Goal: Task Accomplishment & Management: Manage account settings

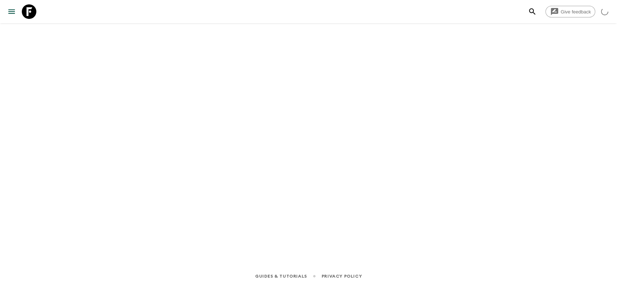
click at [38, 10] on link at bounding box center [29, 11] width 20 height 20
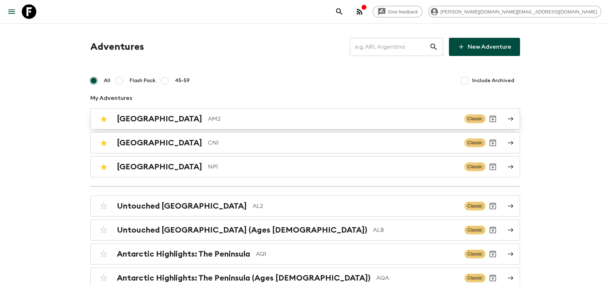
click at [208, 122] on p "AM2" at bounding box center [333, 118] width 251 height 9
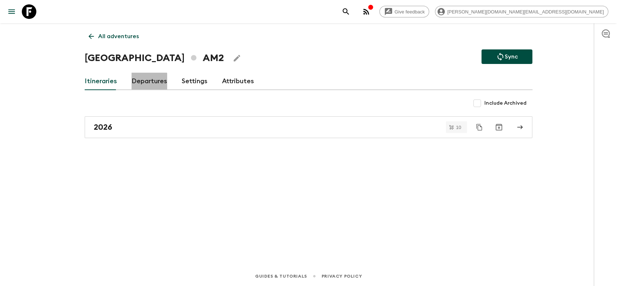
click at [144, 83] on link "Departures" at bounding box center [149, 81] width 36 height 17
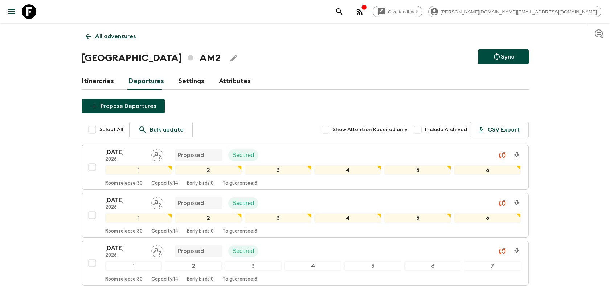
click at [107, 81] on link "Itineraries" at bounding box center [98, 81] width 32 height 17
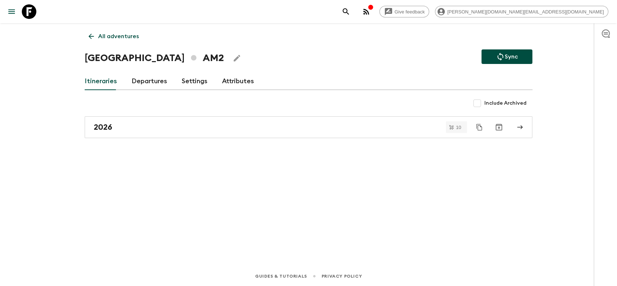
click at [151, 80] on link "Departures" at bounding box center [149, 81] width 36 height 17
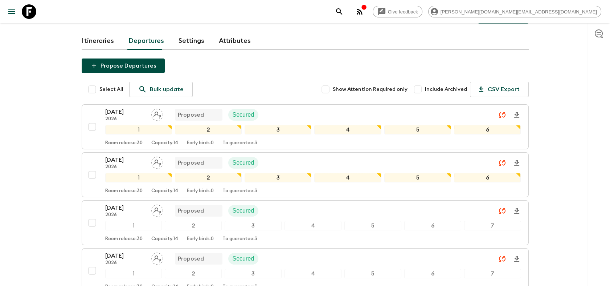
scroll to position [81, 0]
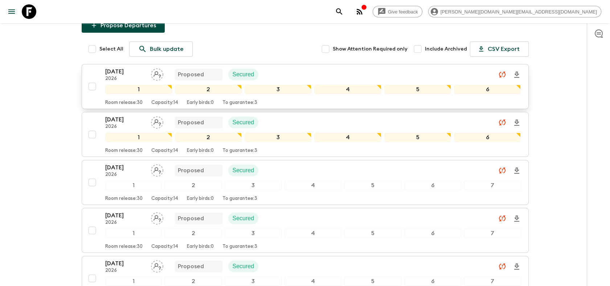
click at [276, 76] on div "[DATE] 2026 Proposed Secured" at bounding box center [313, 74] width 416 height 15
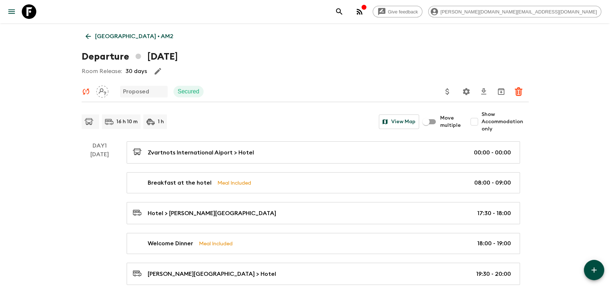
click at [35, 15] on icon at bounding box center [29, 11] width 15 height 15
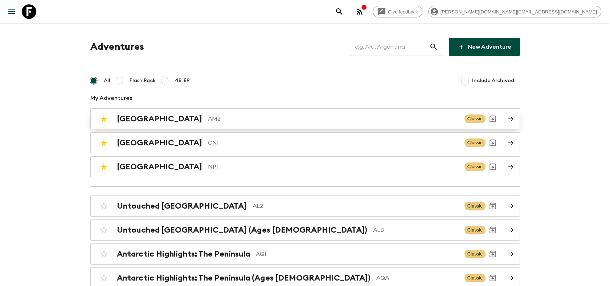
click at [154, 119] on div "Armenia AM2" at bounding box center [288, 118] width 342 height 9
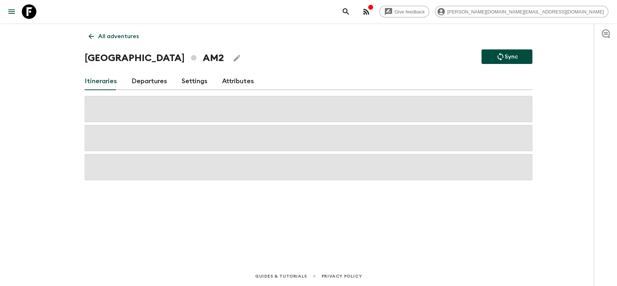
click at [149, 79] on link "Departures" at bounding box center [149, 81] width 36 height 17
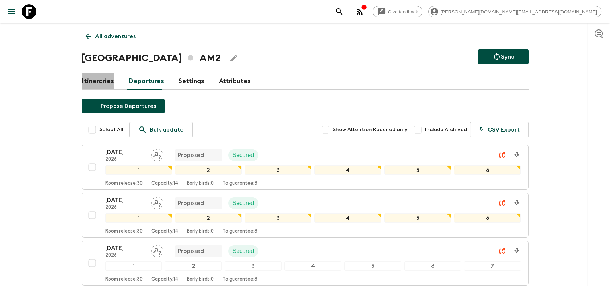
click at [102, 79] on link "Itineraries" at bounding box center [98, 81] width 32 height 17
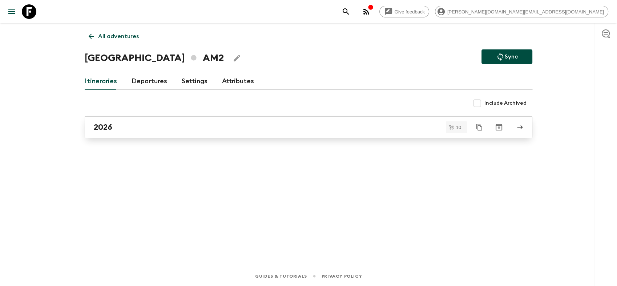
click at [157, 123] on div "2026" at bounding box center [301, 126] width 415 height 9
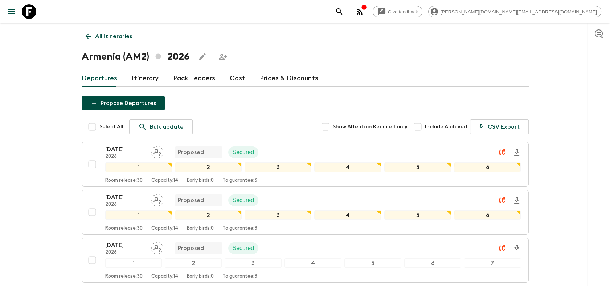
click at [232, 77] on link "Cost" at bounding box center [238, 78] width 16 height 17
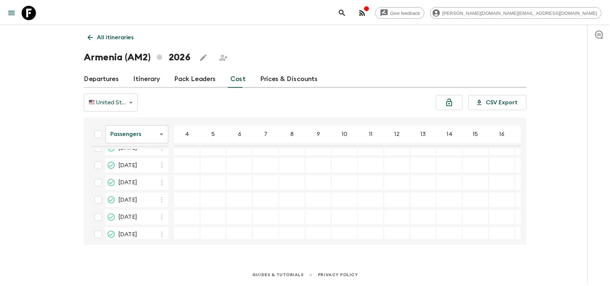
scroll to position [89, 0]
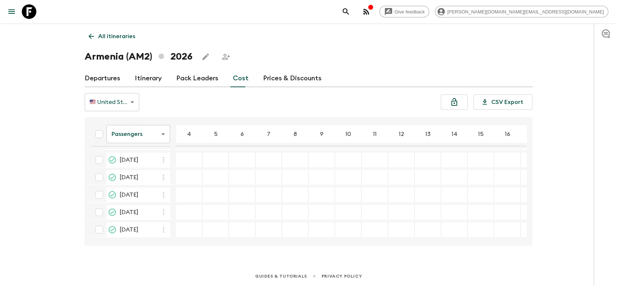
click at [103, 80] on link "Departures" at bounding box center [103, 78] width 36 height 17
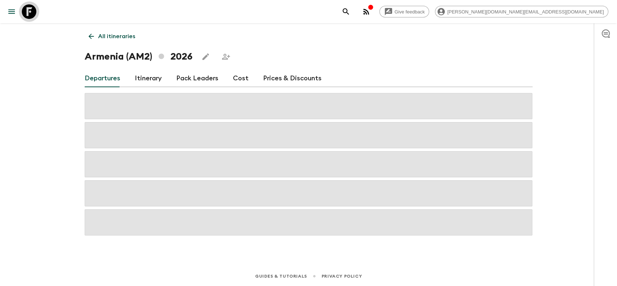
click at [37, 11] on link at bounding box center [29, 11] width 20 height 20
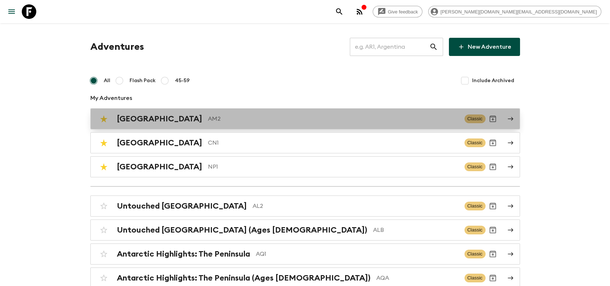
click at [137, 123] on div "Armenia AM2 Classic" at bounding box center [291, 118] width 389 height 15
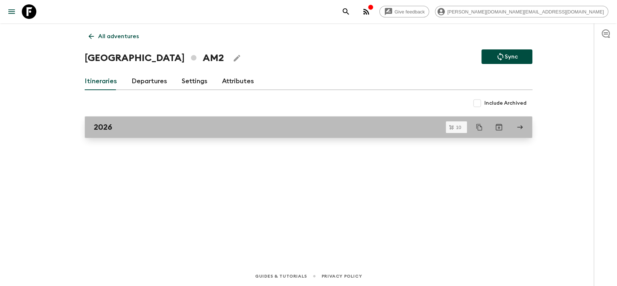
click at [132, 126] on div "2026" at bounding box center [301, 126] width 415 height 9
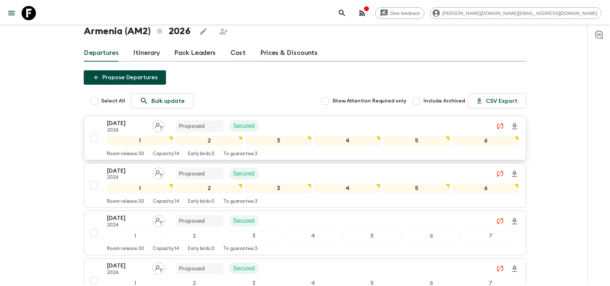
scroll to position [40, 0]
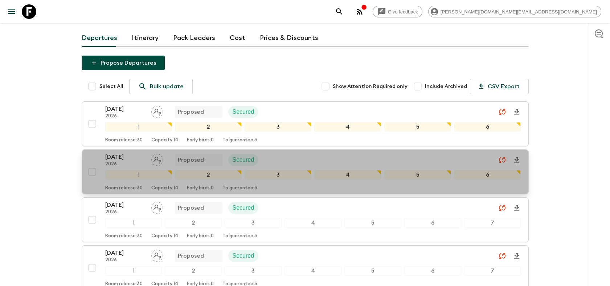
click at [369, 162] on div "[DATE] 2026 Proposed Secured" at bounding box center [313, 160] width 416 height 15
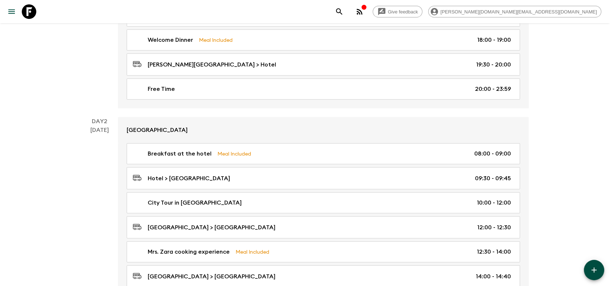
scroll to position [121, 0]
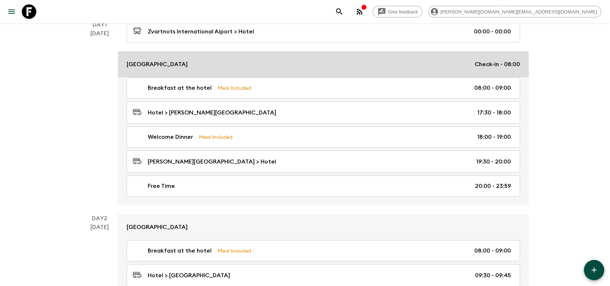
click at [272, 67] on div "[GEOGRAPHIC_DATA] Check-in - 08:00" at bounding box center [324, 64] width 394 height 9
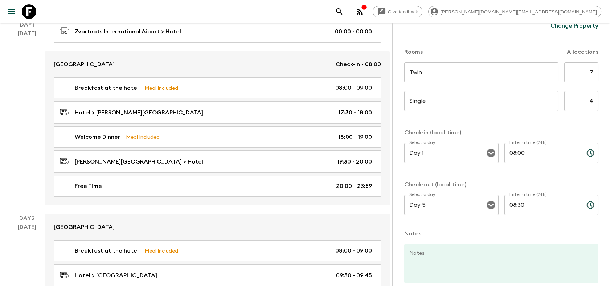
scroll to position [241, 0]
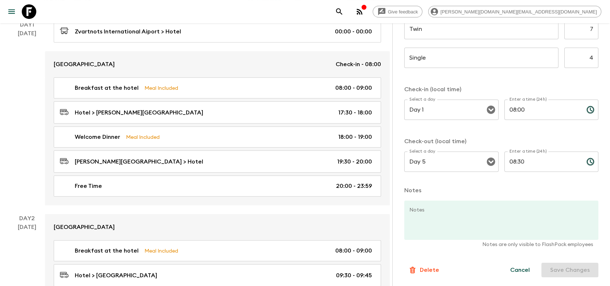
click at [452, 211] on textarea "Notes" at bounding box center [499, 219] width 188 height 39
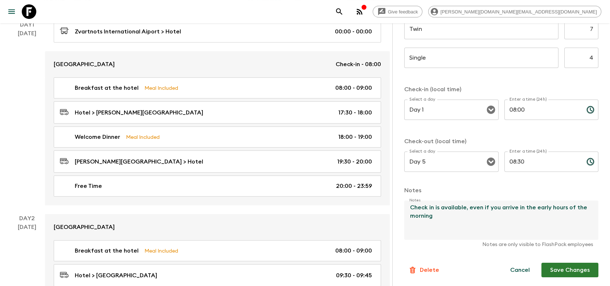
type textarea "Check in is available, even if you arrive in the early hours of the morning"
click at [559, 273] on button "Save Changes" at bounding box center [570, 270] width 57 height 15
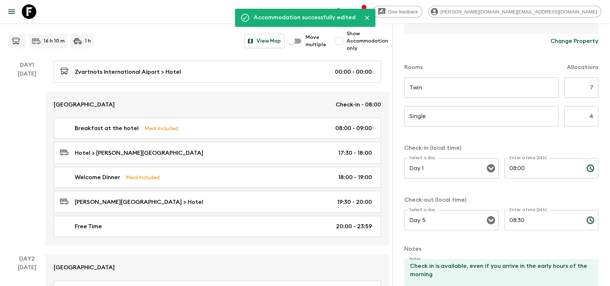
scroll to position [121, 0]
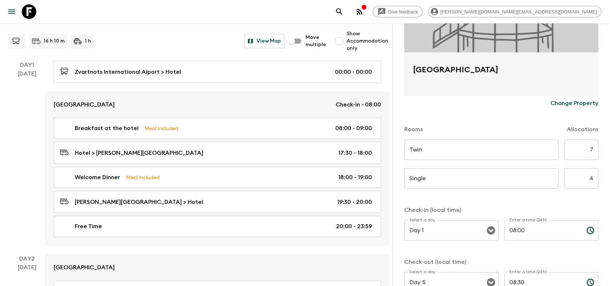
drag, startPoint x: 547, startPoint y: 70, endPoint x: 414, endPoint y: 67, distance: 132.6
click at [414, 67] on h2 "[GEOGRAPHIC_DATA]" at bounding box center [501, 75] width 177 height 23
copy h2 "[GEOGRAPHIC_DATA]"
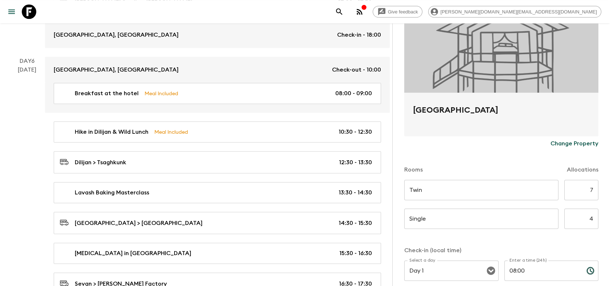
scroll to position [0, 0]
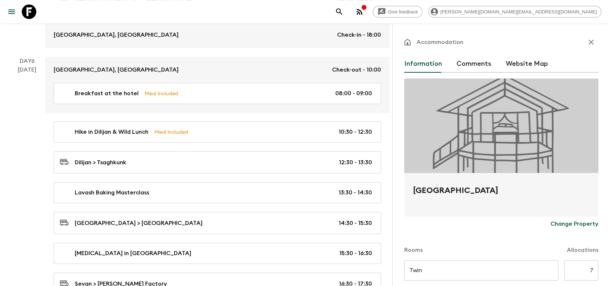
click at [587, 42] on icon "button" at bounding box center [591, 42] width 9 height 9
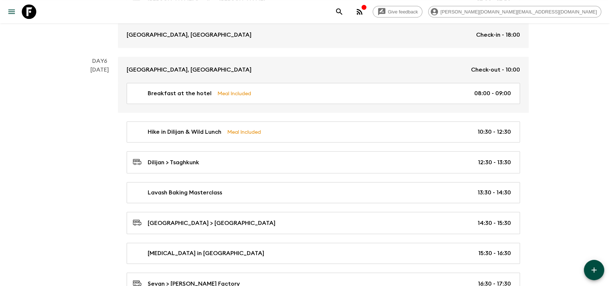
scroll to position [1682, 0]
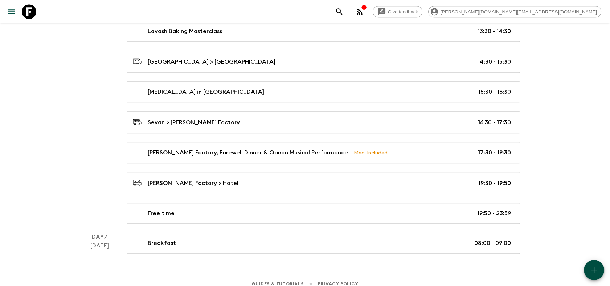
click at [596, 273] on icon "button" at bounding box center [594, 269] width 9 height 9
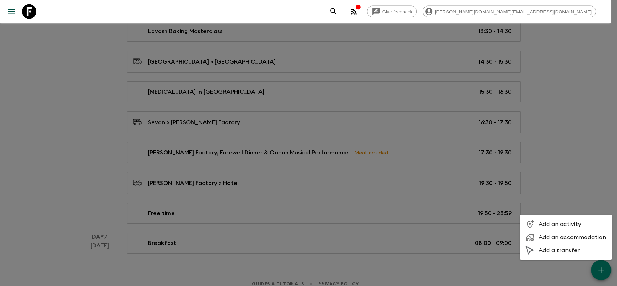
click at [566, 240] on span "Add an accommodation" at bounding box center [572, 236] width 68 height 7
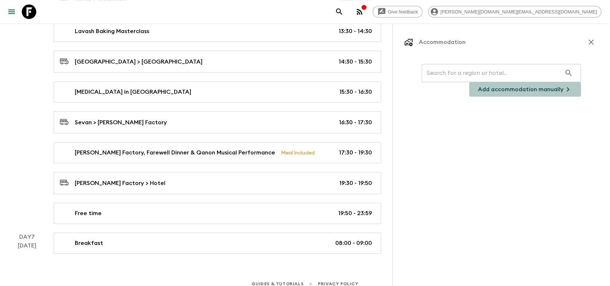
click at [506, 88] on p "Add accommodation manually" at bounding box center [521, 89] width 86 height 9
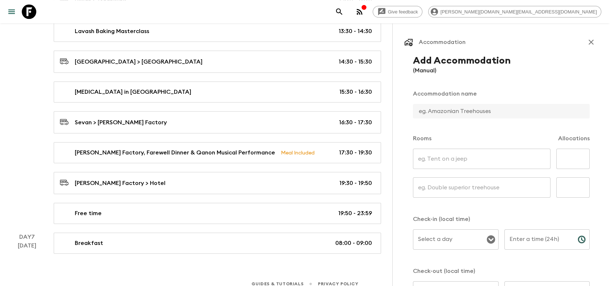
click at [451, 109] on input "text" at bounding box center [498, 111] width 171 height 15
paste input "[GEOGRAPHIC_DATA]"
type input "[GEOGRAPHIC_DATA]"
click at [449, 158] on input "text" at bounding box center [482, 159] width 138 height 20
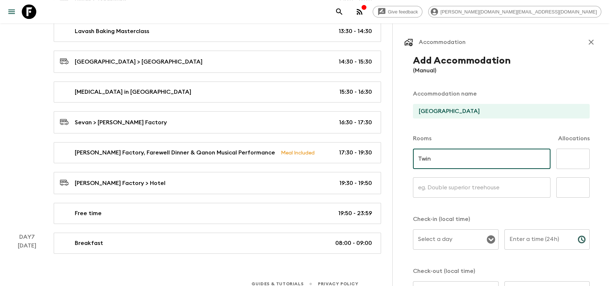
type input "Twin"
click at [449, 189] on input "text" at bounding box center [482, 187] width 138 height 20
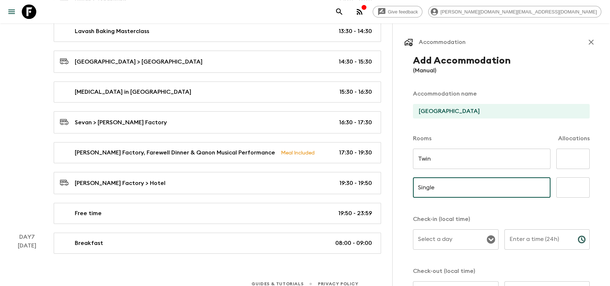
type input "Single"
click at [558, 157] on input "text" at bounding box center [573, 159] width 33 height 20
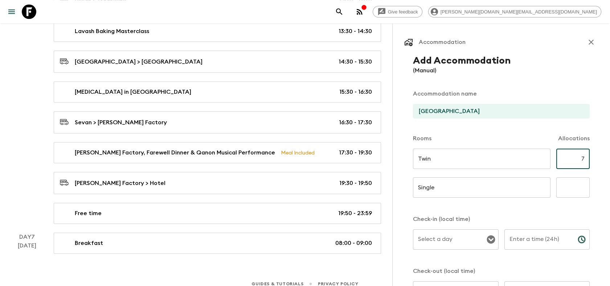
type input "7"
click at [567, 186] on input "text" at bounding box center [573, 187] width 33 height 20
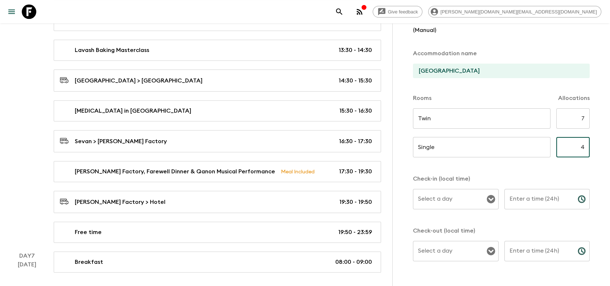
scroll to position [1682, 0]
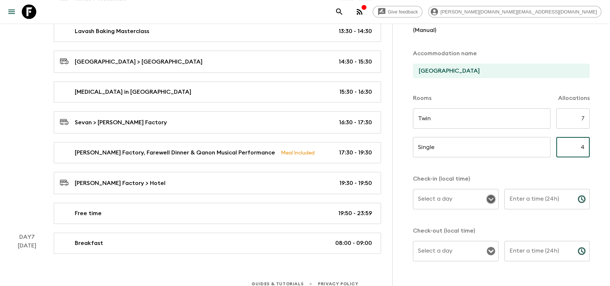
click at [487, 199] on icon "Open" at bounding box center [491, 199] width 8 height 8
type input "4"
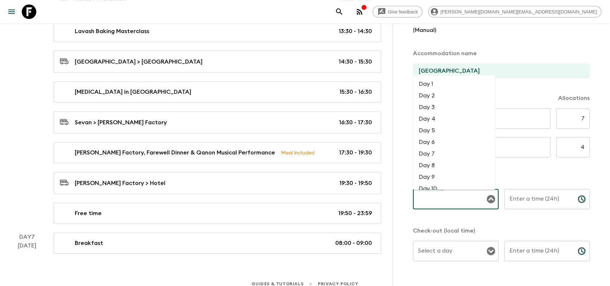
click at [446, 144] on li "Day 6" at bounding box center [454, 142] width 82 height 12
type input "Day 6"
click at [578, 199] on icon "Choose time" at bounding box center [582, 199] width 9 height 9
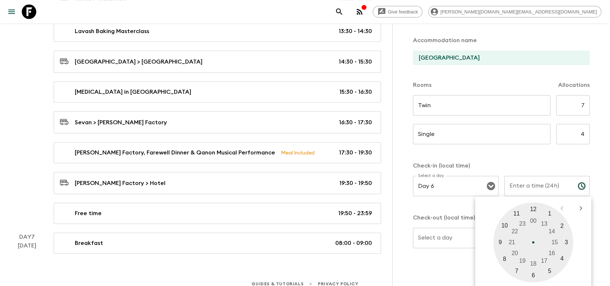
scroll to position [66, 0]
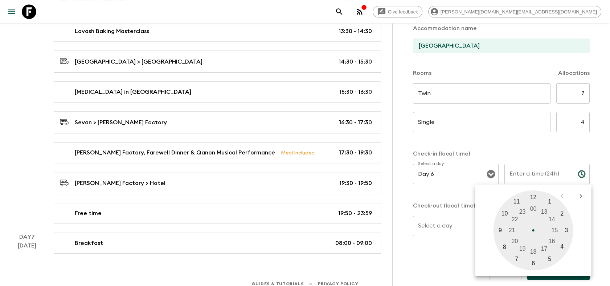
click at [512, 239] on div at bounding box center [534, 230] width 80 height 80
type input "20:00"
click at [533, 196] on div at bounding box center [534, 230] width 80 height 80
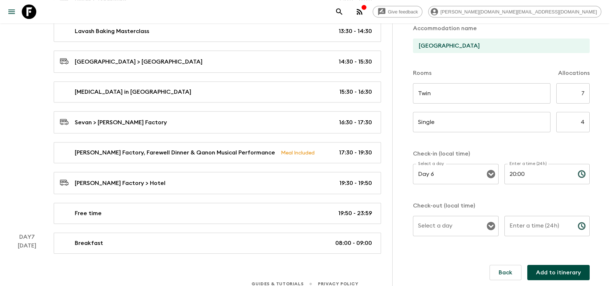
click at [491, 227] on icon "Open" at bounding box center [491, 226] width 8 height 8
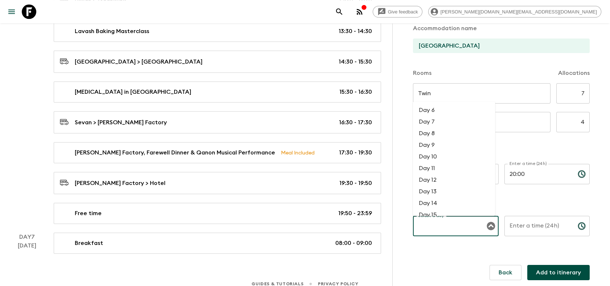
click at [434, 126] on li "Day 7" at bounding box center [454, 122] width 82 height 12
type input "Day 7"
click at [582, 227] on icon "Choose time" at bounding box center [583, 225] width 2 height 3
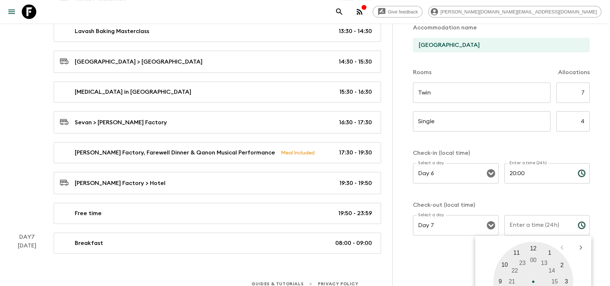
scroll to position [84, 0]
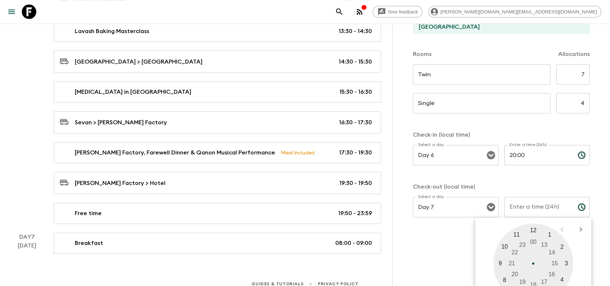
click at [535, 230] on div at bounding box center [534, 263] width 80 height 80
type input "12:00"
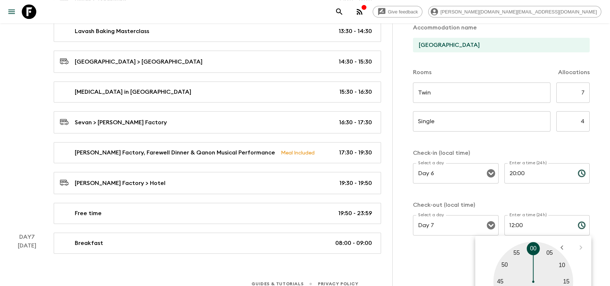
click at [534, 246] on div at bounding box center [534, 281] width 80 height 80
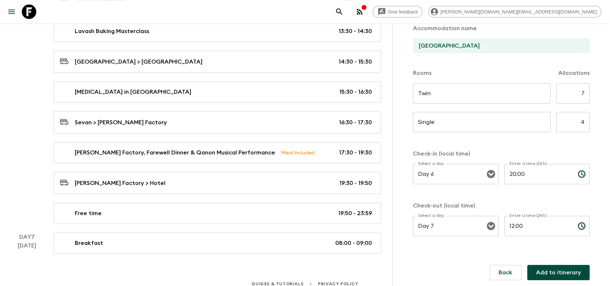
click at [551, 273] on button "Add to itinerary" at bounding box center [559, 272] width 62 height 15
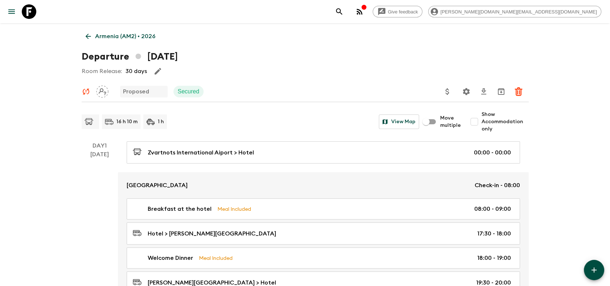
click at [25, 12] on icon at bounding box center [29, 11] width 15 height 15
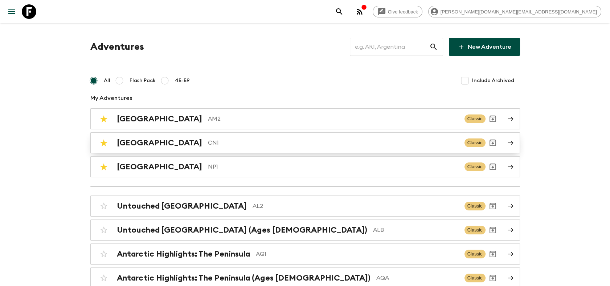
click at [162, 147] on div "China CN1" at bounding box center [288, 142] width 342 height 9
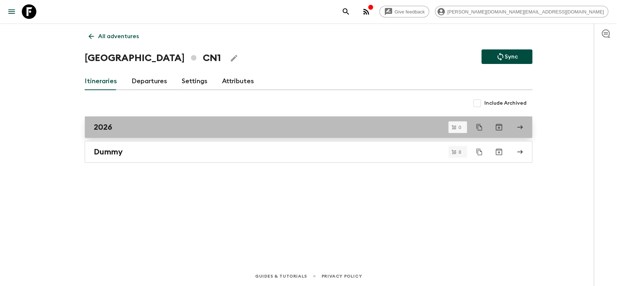
click at [153, 125] on div "2026" at bounding box center [301, 126] width 415 height 9
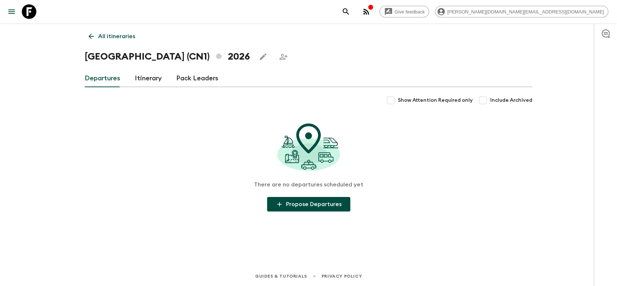
click at [149, 80] on link "Itinerary" at bounding box center [148, 78] width 27 height 17
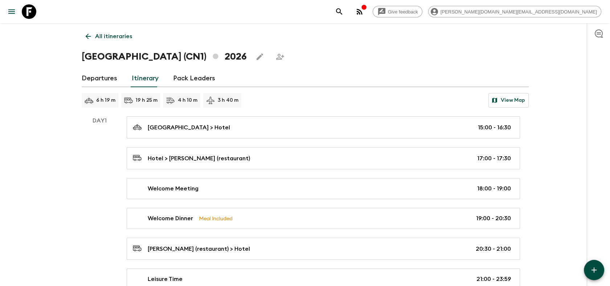
click at [107, 76] on link "Departures" at bounding box center [100, 78] width 36 height 17
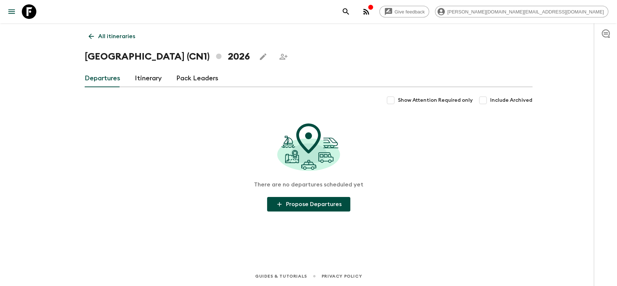
click at [32, 16] on icon at bounding box center [29, 11] width 15 height 15
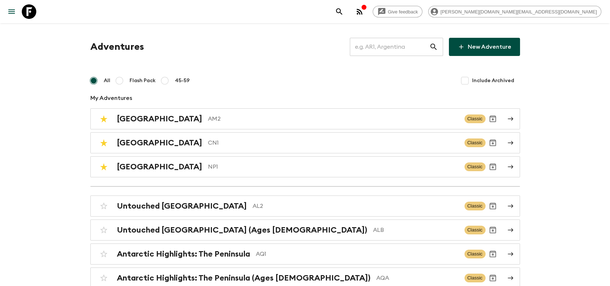
click at [29, 18] on icon at bounding box center [29, 11] width 15 height 15
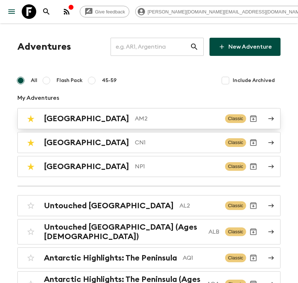
click at [135, 115] on p "AM2" at bounding box center [177, 118] width 85 height 9
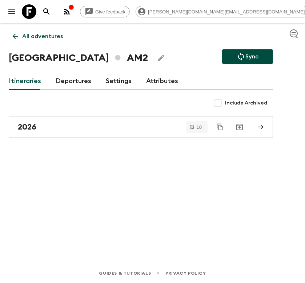
drag, startPoint x: 102, startPoint y: 115, endPoint x: 44, endPoint y: 195, distance: 99.8
click at [48, 196] on div "All adventures Armenia AM2 Sync Itineraries Departures Settings Attributes Incl…" at bounding box center [140, 133] width 281 height 220
click at [77, 85] on link "Departures" at bounding box center [74, 81] width 36 height 17
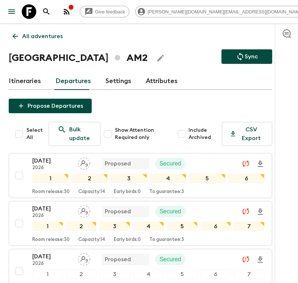
click at [34, 84] on link "Itineraries" at bounding box center [25, 81] width 32 height 17
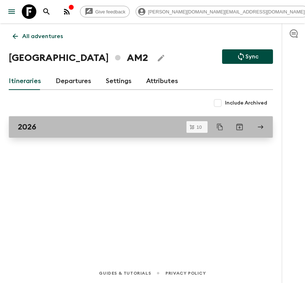
click at [133, 134] on link "2026" at bounding box center [141, 127] width 264 height 22
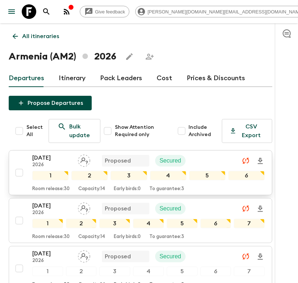
scroll to position [40, 0]
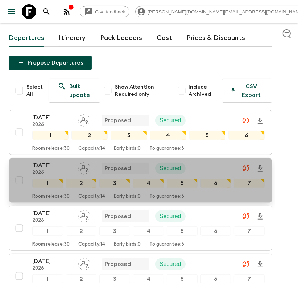
click at [211, 169] on div "[DATE] 2026 Proposed Secured" at bounding box center [148, 168] width 233 height 15
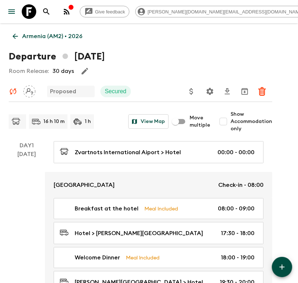
click at [15, 38] on icon at bounding box center [15, 36] width 5 height 5
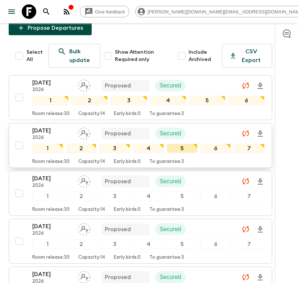
scroll to position [81, 0]
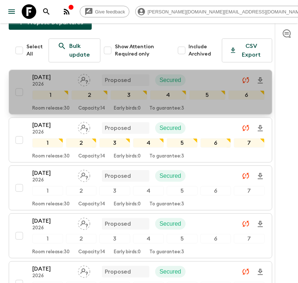
click at [203, 83] on div "[DATE] 2026 Proposed Secured" at bounding box center [148, 80] width 233 height 15
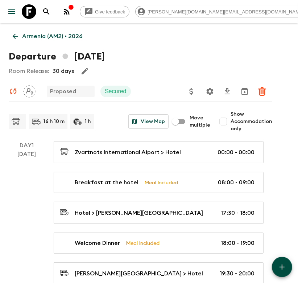
click at [29, 35] on p "Armenia (AM2) • 2026" at bounding box center [52, 36] width 60 height 9
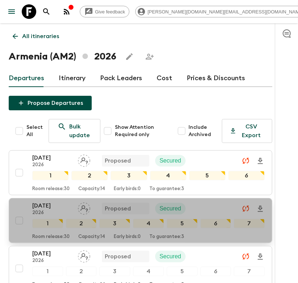
click at [206, 211] on div "[DATE] 2026 Proposed Secured" at bounding box center [148, 209] width 233 height 15
